Goal: Transaction & Acquisition: Purchase product/service

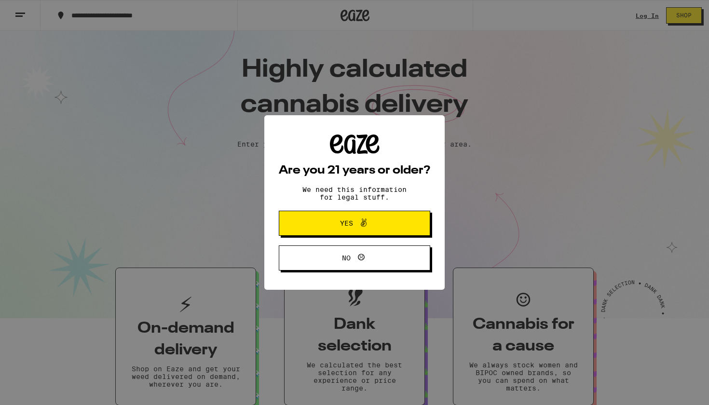
click at [410, 229] on button "Yes" at bounding box center [354, 223] width 151 height 25
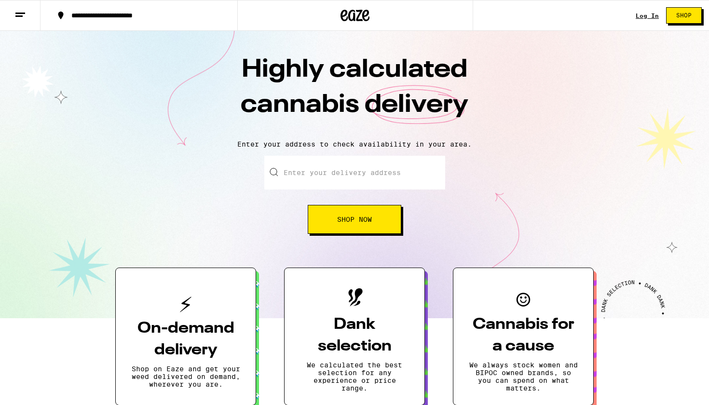
click at [637, 19] on link "Log In" at bounding box center [646, 16] width 23 height 6
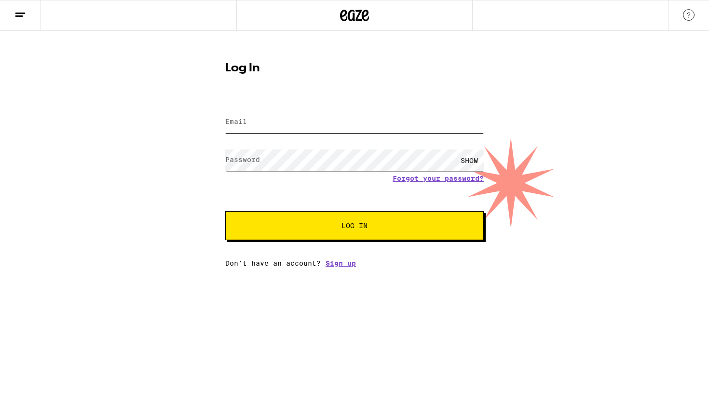
type input "[EMAIL_ADDRESS][DOMAIN_NAME]"
click at [354, 227] on button "Log In" at bounding box center [354, 225] width 258 height 29
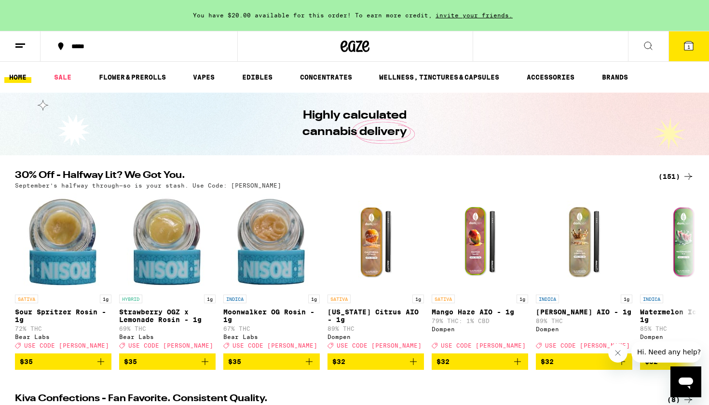
click at [18, 47] on line at bounding box center [18, 47] width 7 height 0
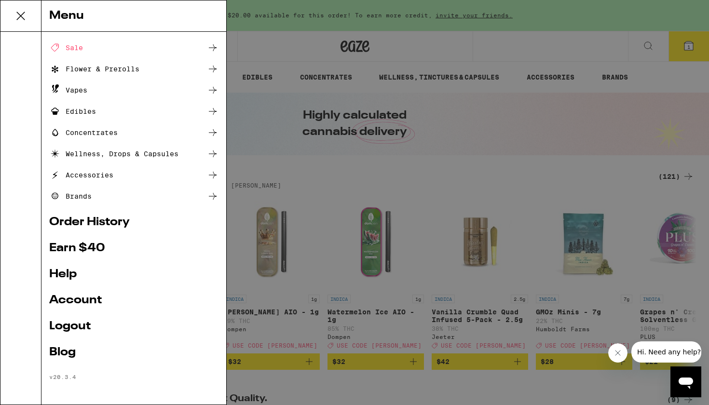
scroll to position [38, 0]
click at [136, 225] on link "Order History" at bounding box center [133, 222] width 169 height 12
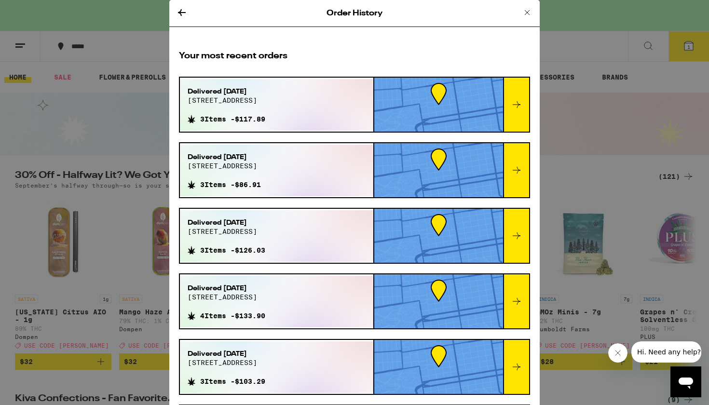
click at [235, 163] on span "[STREET_ADDRESS]" at bounding box center [224, 166] width 73 height 8
click at [526, 169] on div at bounding box center [516, 170] width 26 height 54
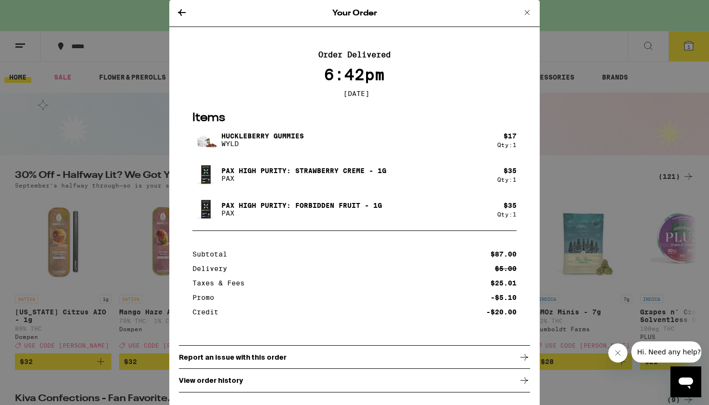
click at [526, 15] on icon at bounding box center [527, 13] width 12 height 12
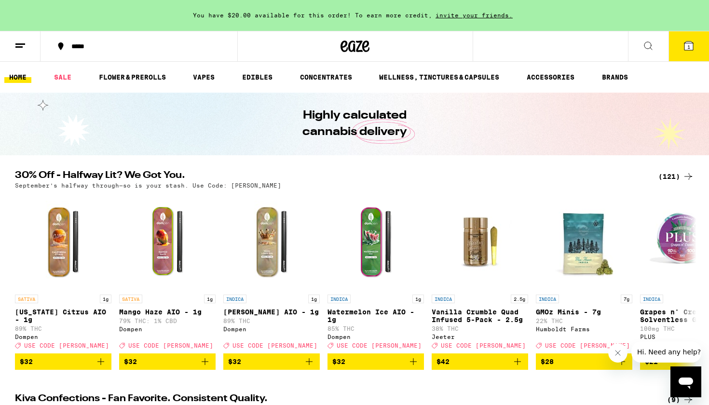
click at [646, 49] on icon at bounding box center [648, 46] width 12 height 12
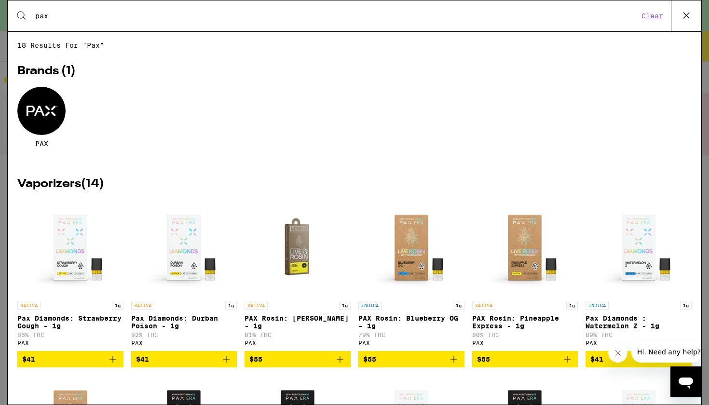
type input "pax"
